Goal: Task Accomplishment & Management: Complete application form

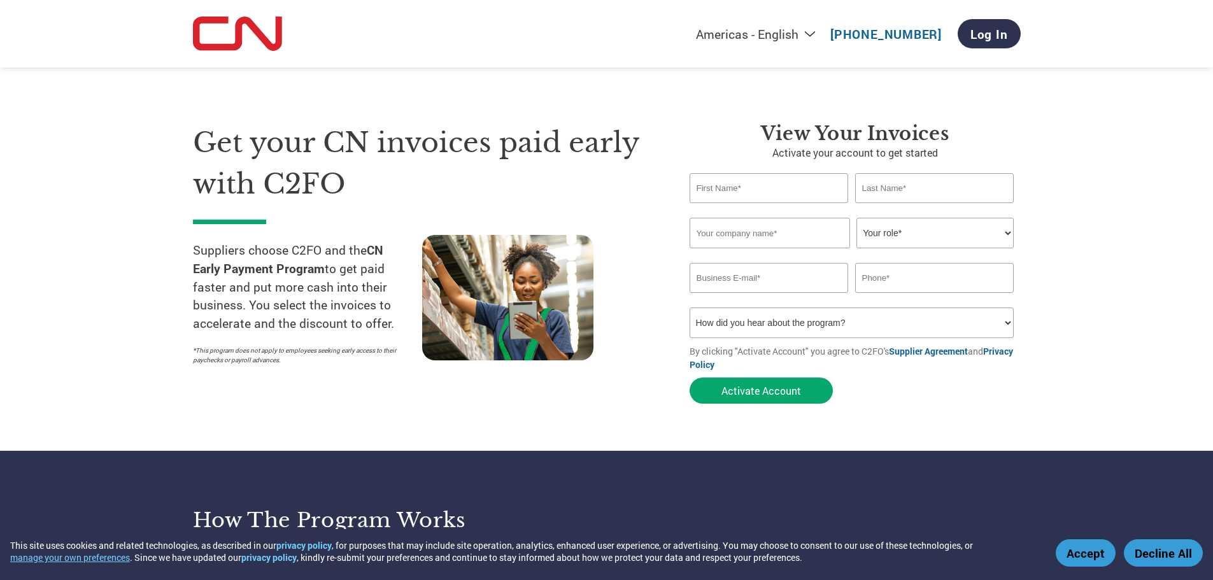
click at [785, 192] on input "text" at bounding box center [769, 188] width 159 height 30
type input "[PERSON_NAME]"
type input "KS Auto Electric"
type input "[EMAIL_ADDRESS][DOMAIN_NAME]"
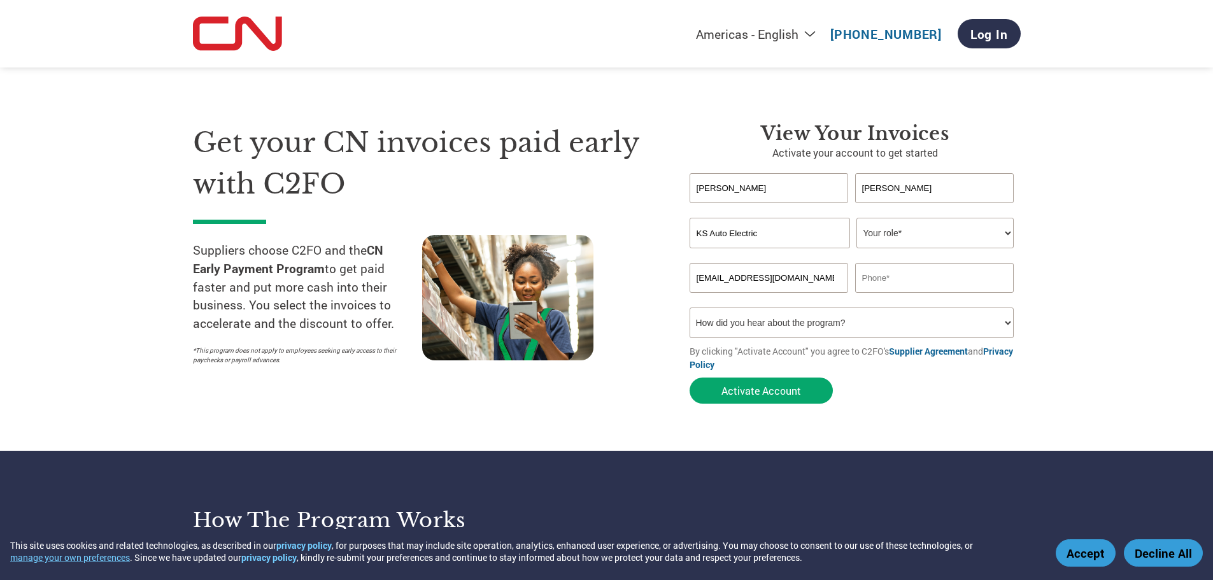
type input "2045869743"
click at [881, 236] on select "Your role* CFO Controller Credit Manager Finance Director Treasurer CEO Preside…" at bounding box center [935, 233] width 157 height 31
select select "OWNER_FOUNDER"
click at [857, 218] on select "Your role* CFO Controller Credit Manager Finance Director Treasurer CEO Preside…" at bounding box center [935, 233] width 157 height 31
click at [1008, 321] on select "How did you hear about the program? Received a letter Email Social Media Online…" at bounding box center [852, 323] width 325 height 31
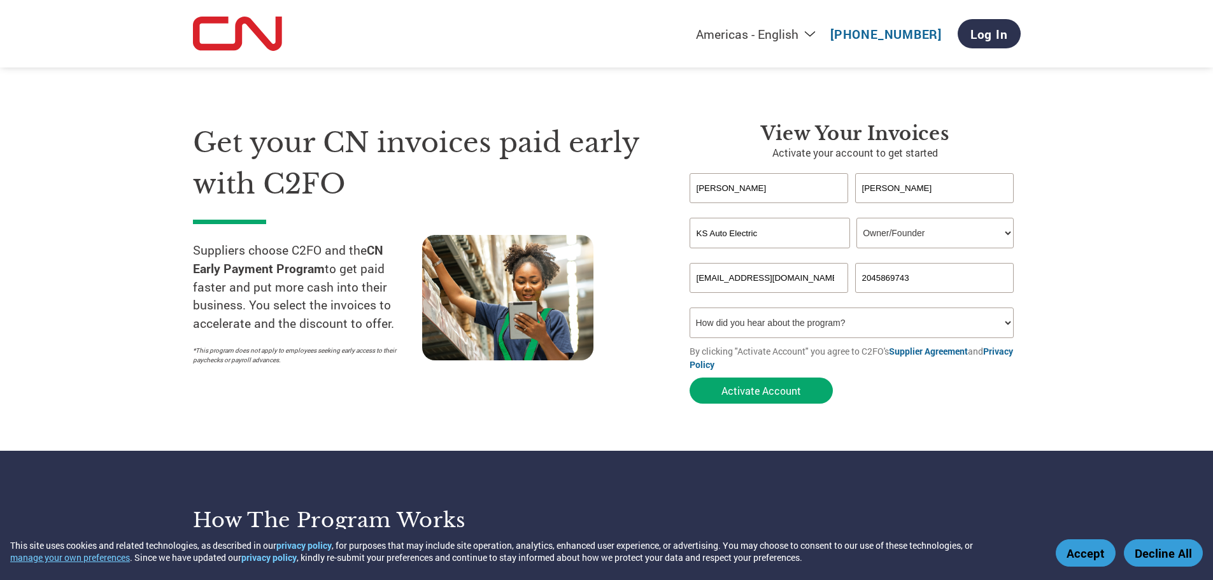
select select "Email"
click at [690, 308] on select "How did you hear about the program? Received a letter Email Social Media Online…" at bounding box center [852, 323] width 325 height 31
